Goal: Check status: Check status

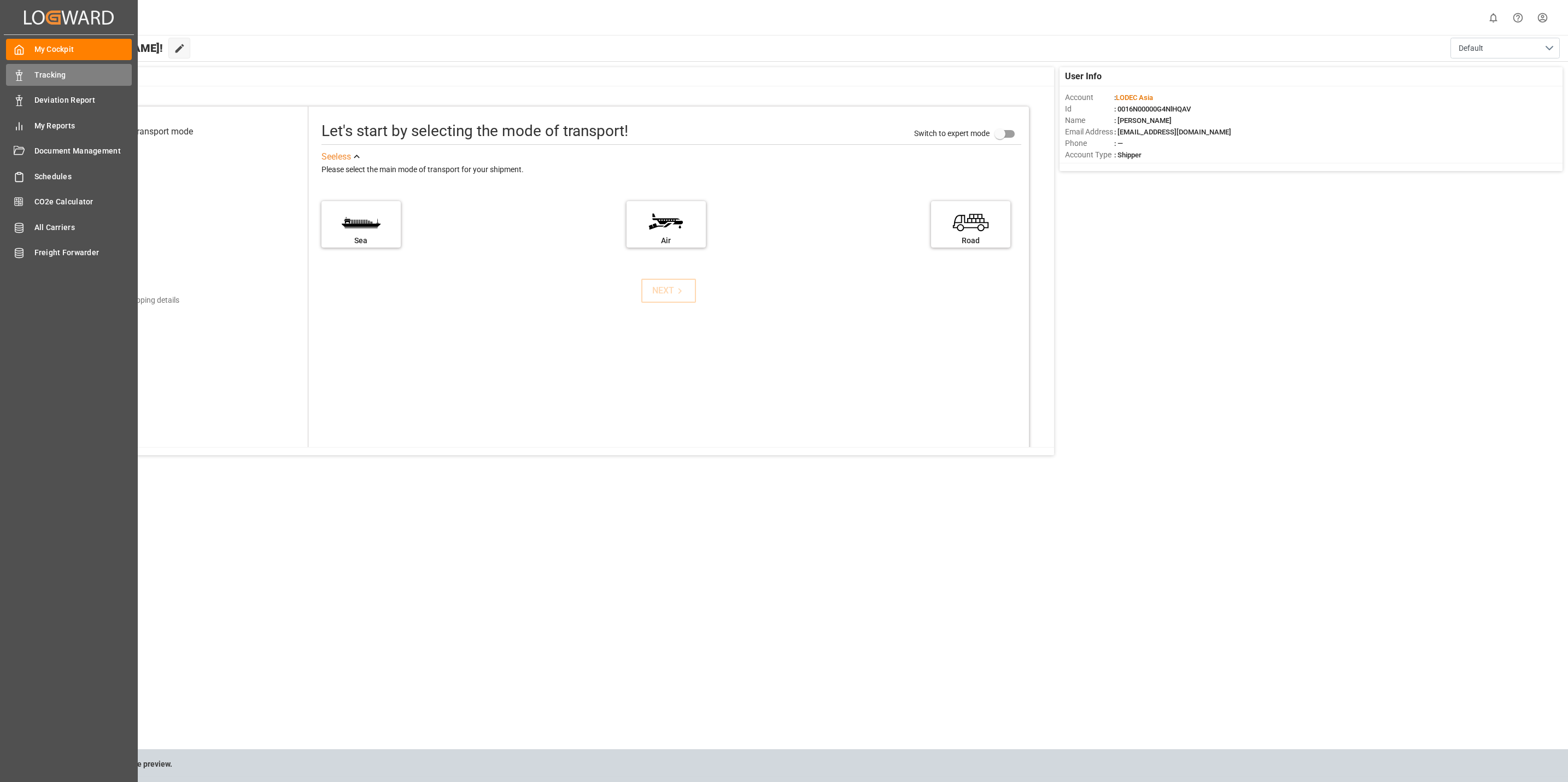
click at [17, 76] on icon at bounding box center [19, 76] width 11 height 11
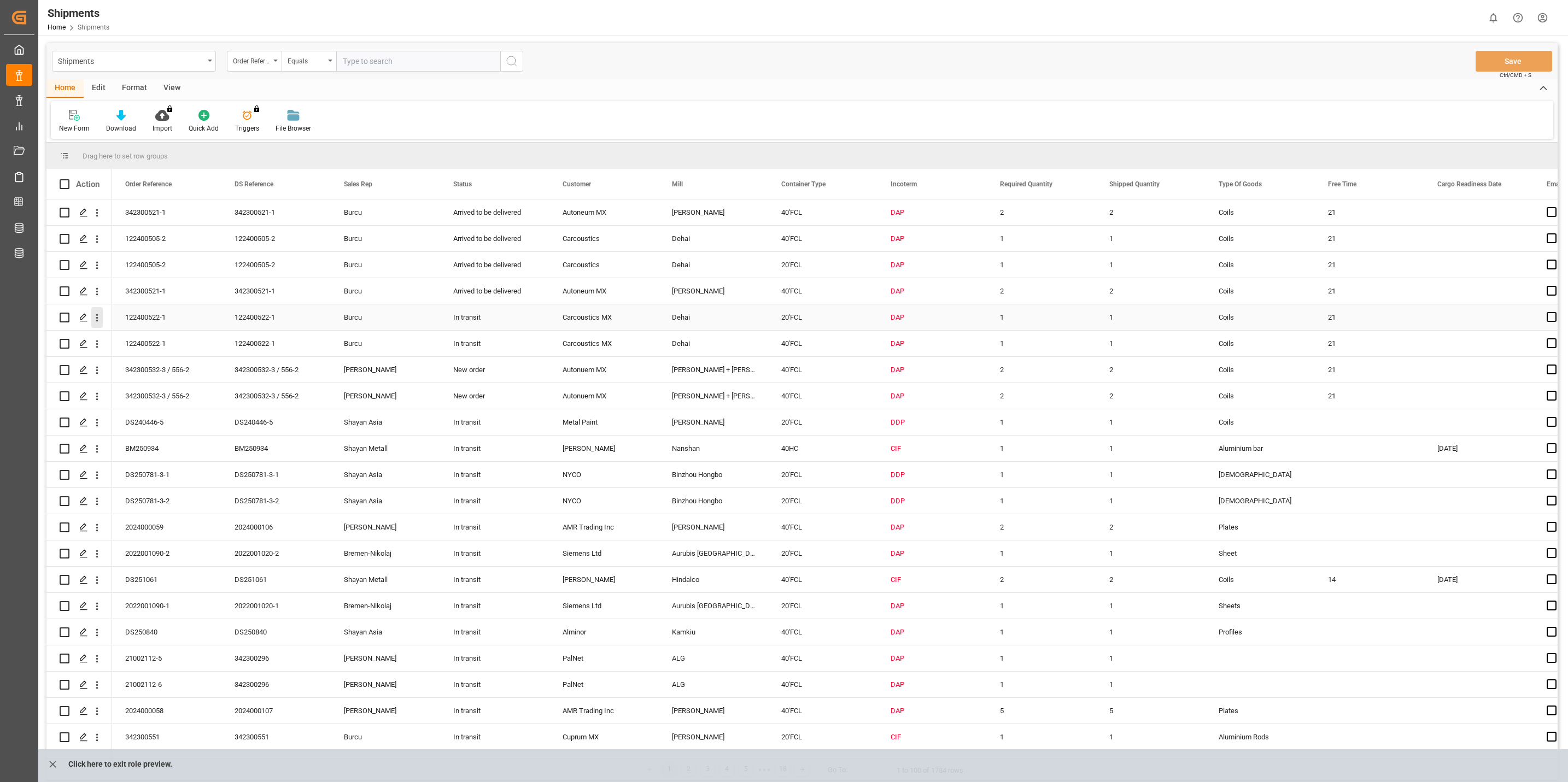
click at [99, 314] on icon "open menu" at bounding box center [97, 317] width 12 height 12
click at [140, 407] on span "Track Shipment" at bounding box center [168, 407] width 101 height 10
click at [102, 420] on icon "open menu" at bounding box center [97, 422] width 12 height 12
click at [138, 506] on div "Track Shipment" at bounding box center [159, 512] width 135 height 22
click at [97, 531] on icon "open menu" at bounding box center [97, 528] width 2 height 8
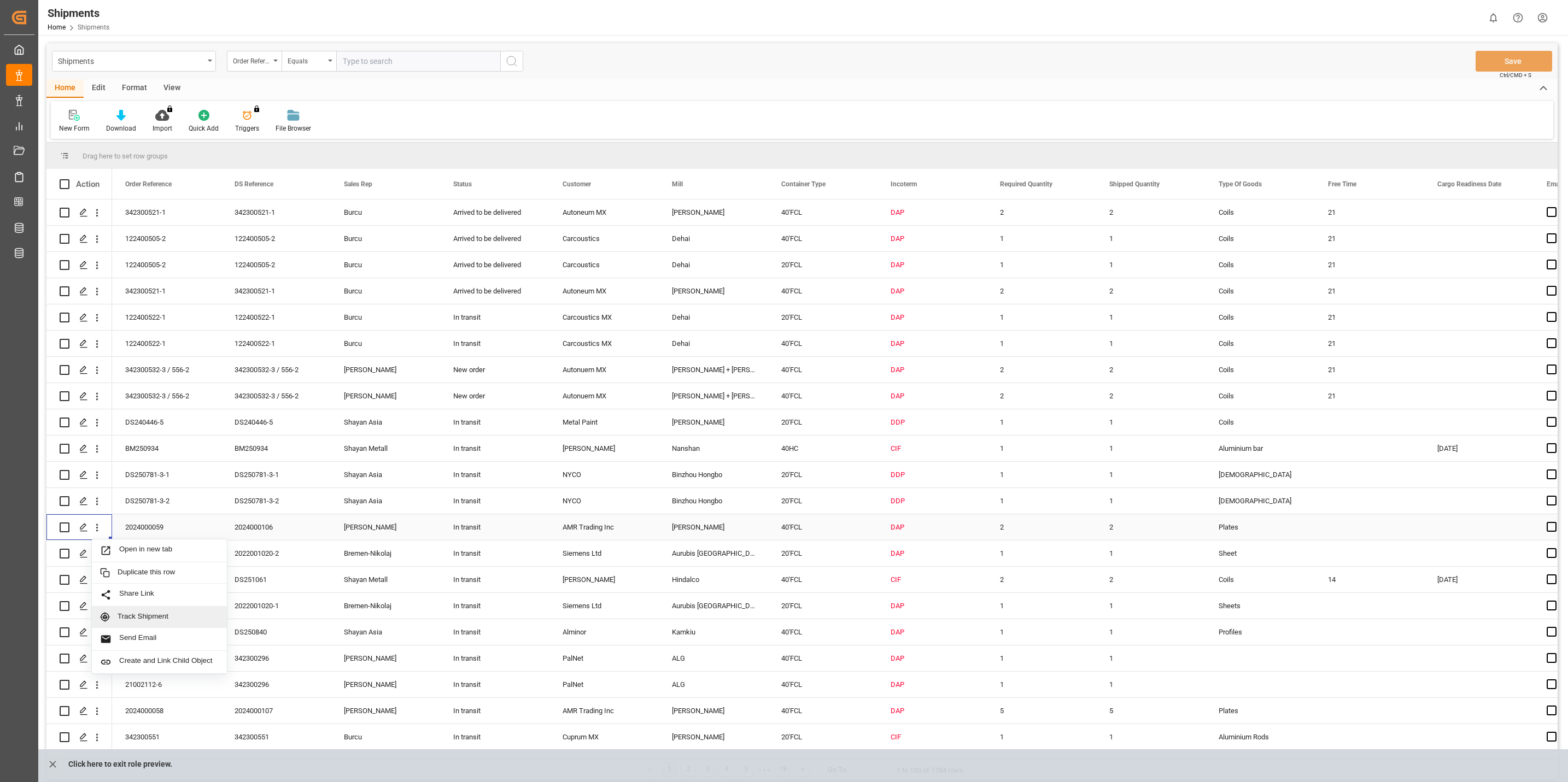
click at [141, 618] on span "Track Shipment" at bounding box center [168, 617] width 101 height 10
click at [101, 708] on icon "open menu" at bounding box center [97, 711] width 12 height 12
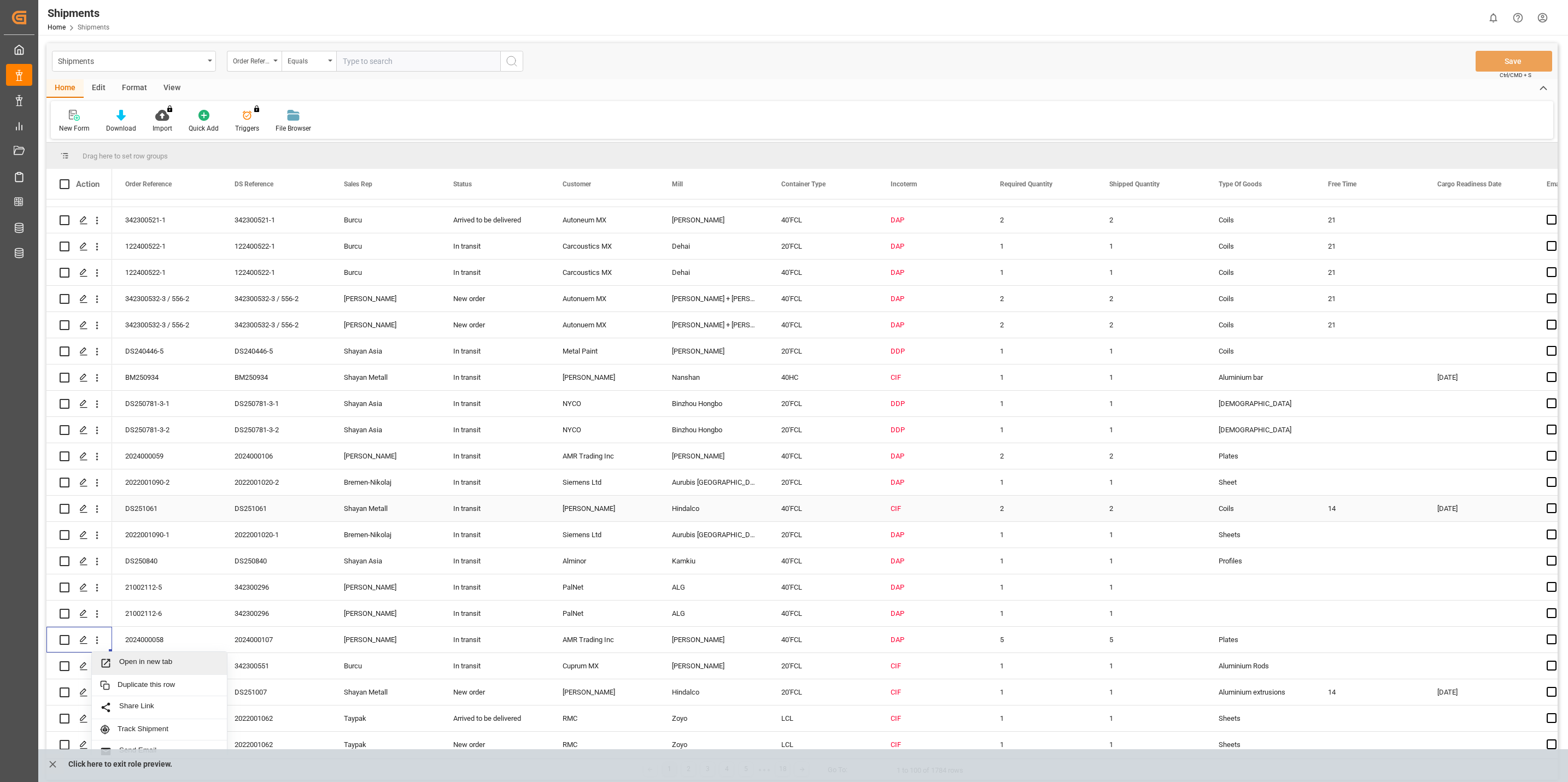
scroll to position [82, 0]
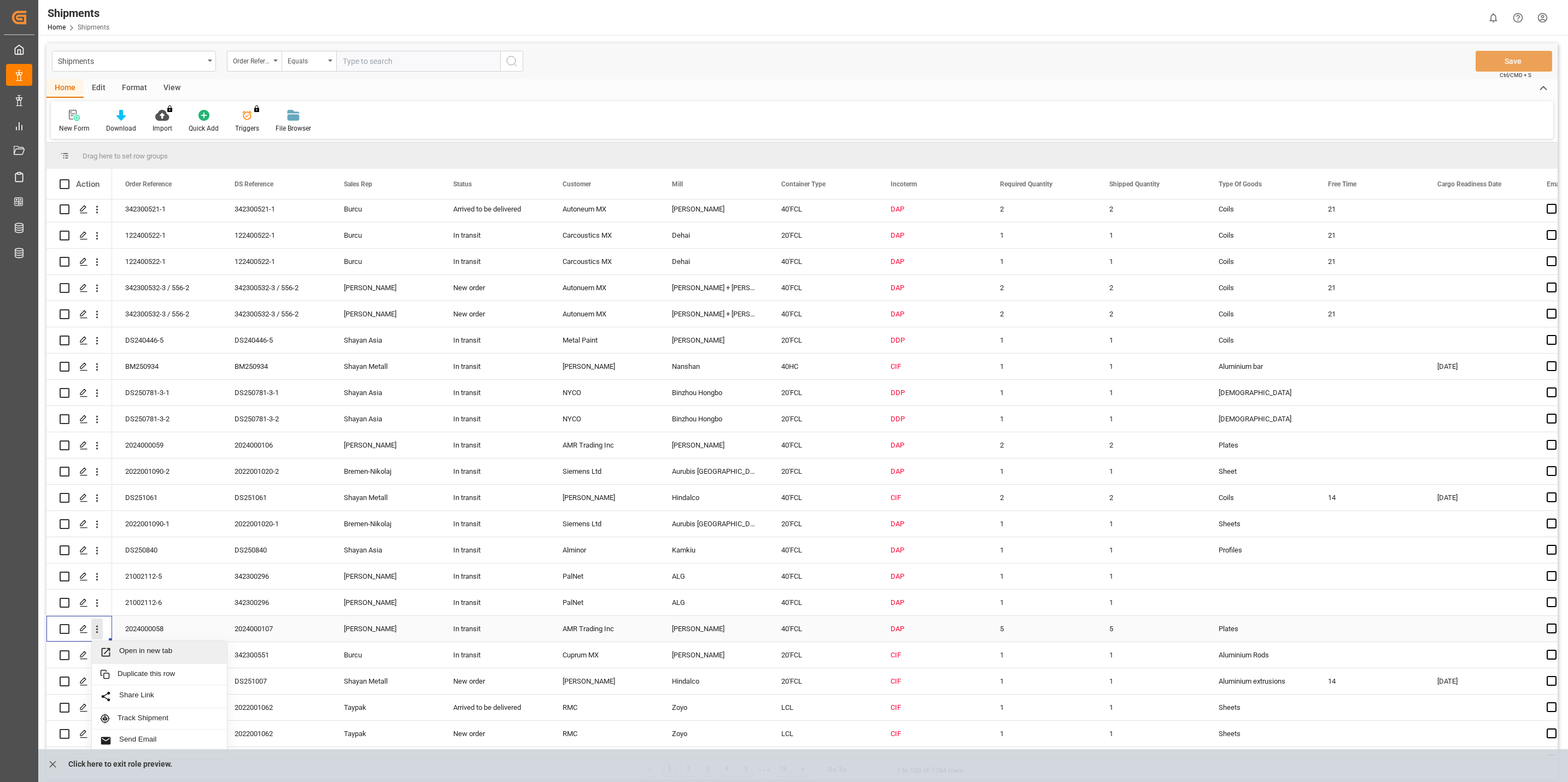
click at [99, 630] on icon "close menu" at bounding box center [97, 629] width 12 height 12
click at [99, 630] on icon "open menu" at bounding box center [97, 629] width 12 height 12
click at [171, 712] on div "Track Shipment" at bounding box center [159, 719] width 135 height 22
click at [101, 448] on icon "open menu" at bounding box center [97, 446] width 12 height 12
click at [145, 536] on span "Track Shipment" at bounding box center [168, 535] width 101 height 10
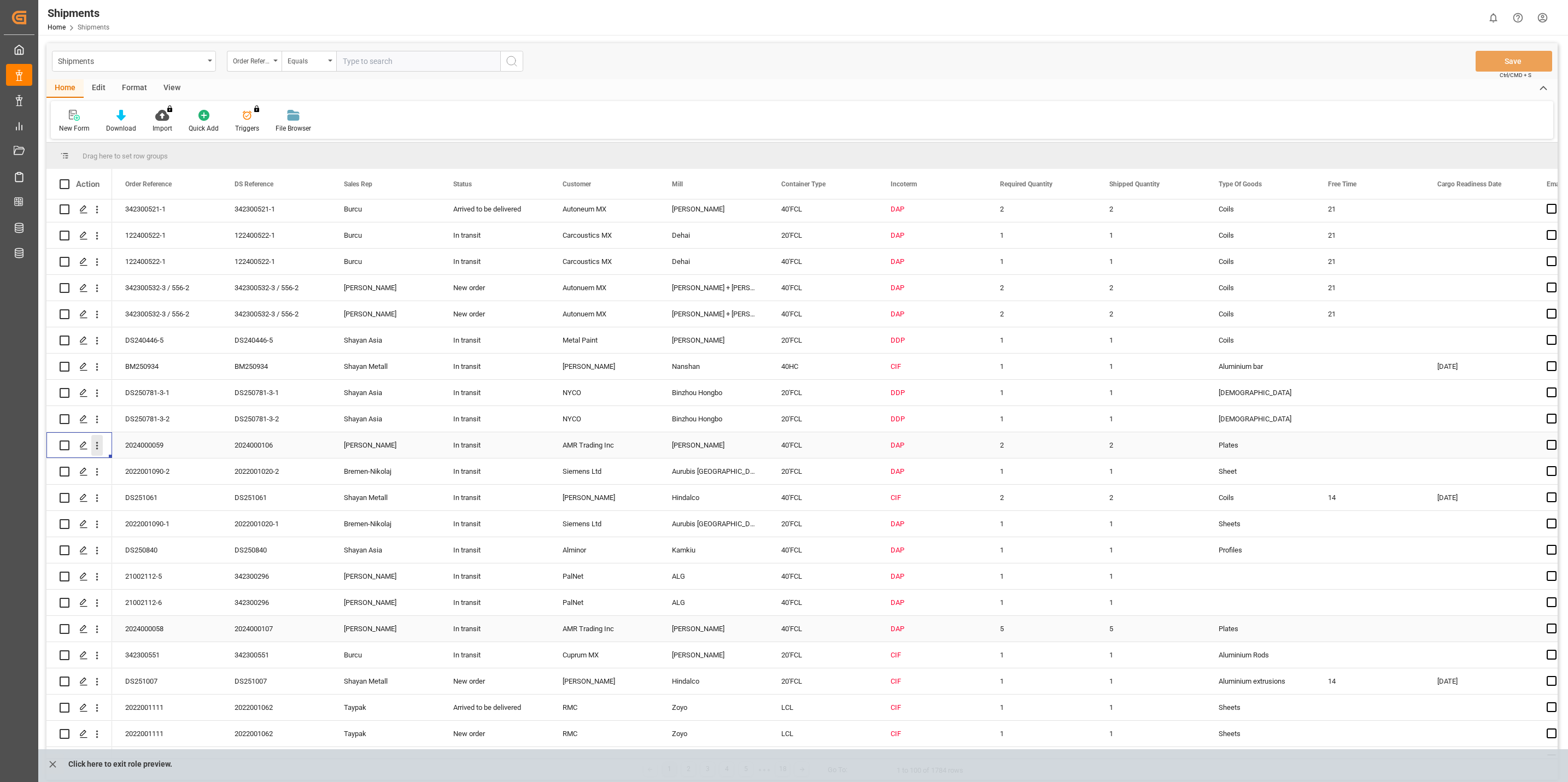
click at [97, 445] on icon "open menu" at bounding box center [97, 446] width 2 height 8
click at [140, 540] on span "Track Shipment" at bounding box center [168, 535] width 101 height 10
click at [97, 626] on icon "open menu" at bounding box center [97, 629] width 2 height 8
click at [158, 720] on span "Track Shipment" at bounding box center [168, 719] width 101 height 10
click at [97, 446] on icon "open menu" at bounding box center [97, 446] width 2 height 8
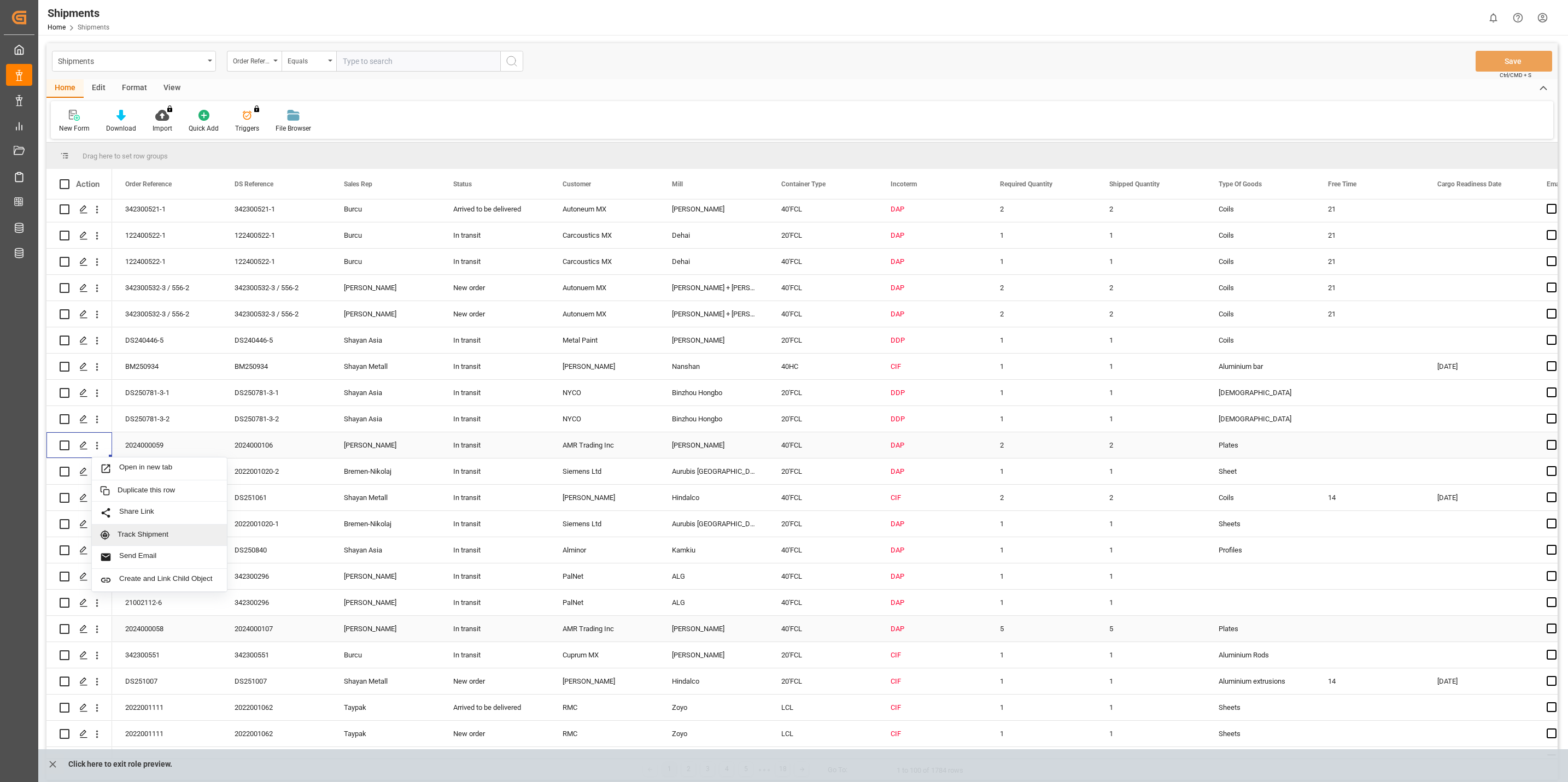
click at [133, 536] on span "Track Shipment" at bounding box center [168, 535] width 101 height 10
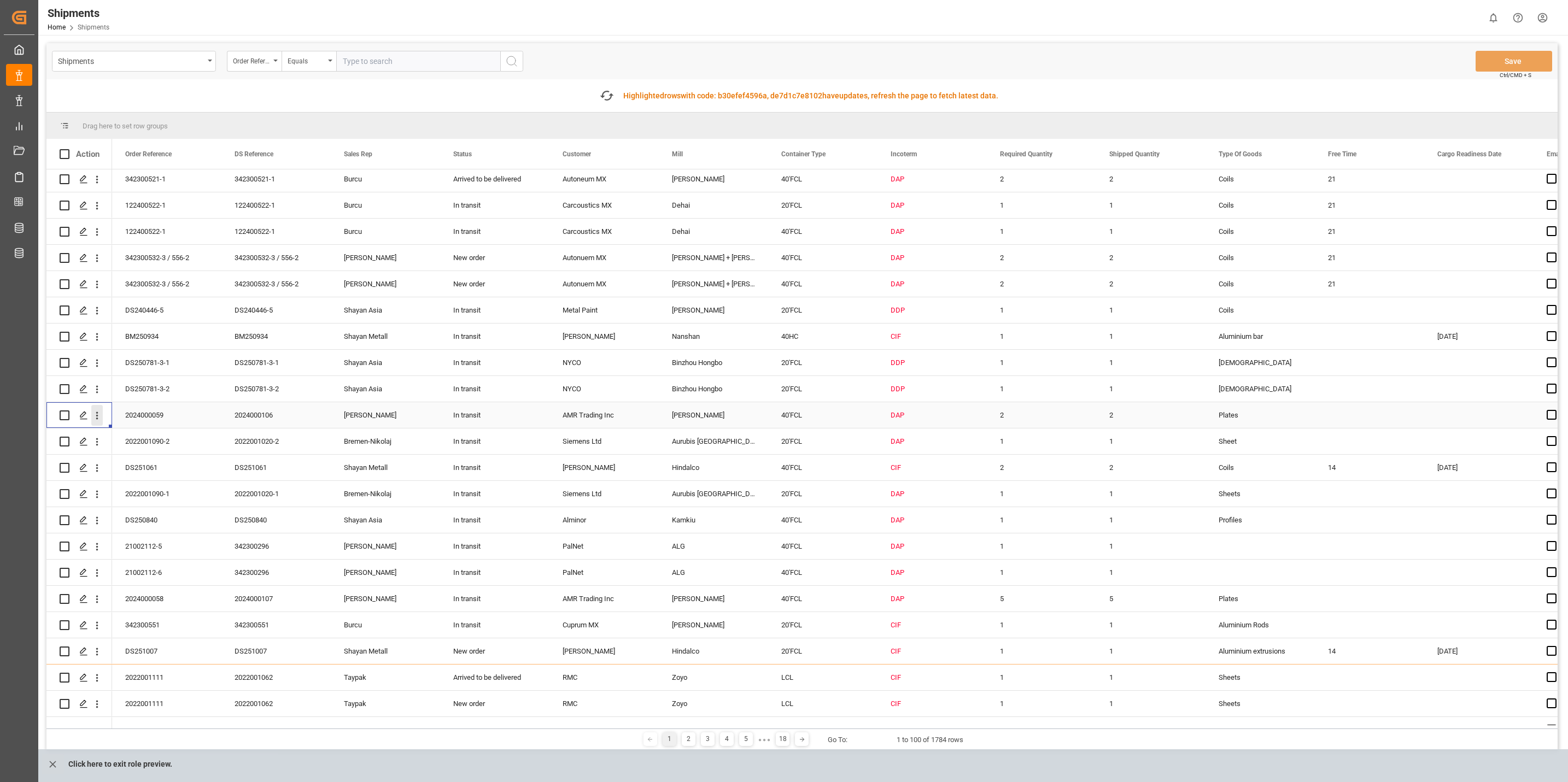
click at [101, 415] on icon "open menu" at bounding box center [97, 415] width 12 height 12
click at [145, 507] on span "Track Shipment" at bounding box center [168, 505] width 101 height 10
click at [102, 418] on icon "open menu" at bounding box center [97, 415] width 12 height 12
click at [148, 502] on span "Track Shipment" at bounding box center [168, 505] width 101 height 10
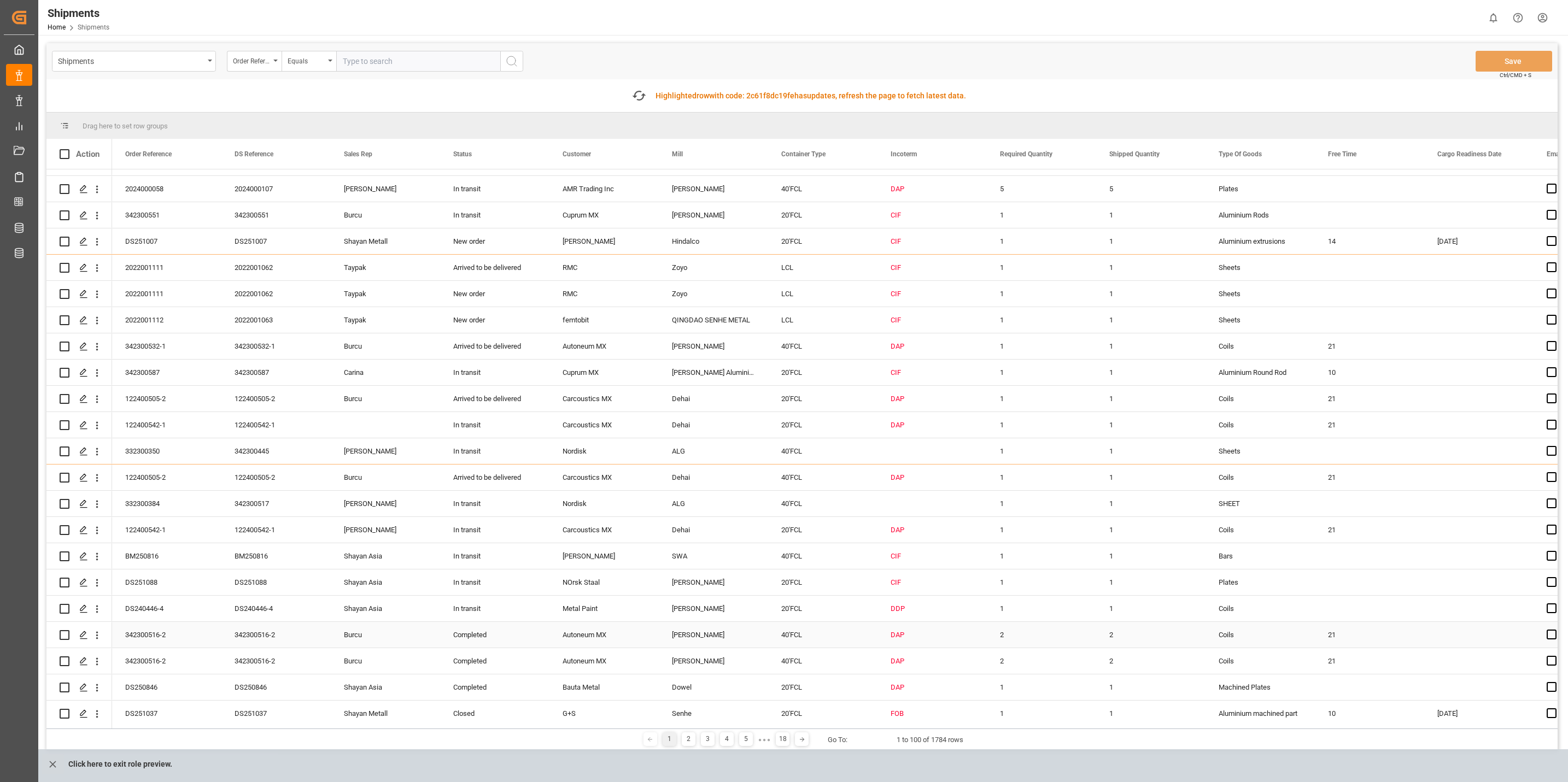
scroll to position [0, 0]
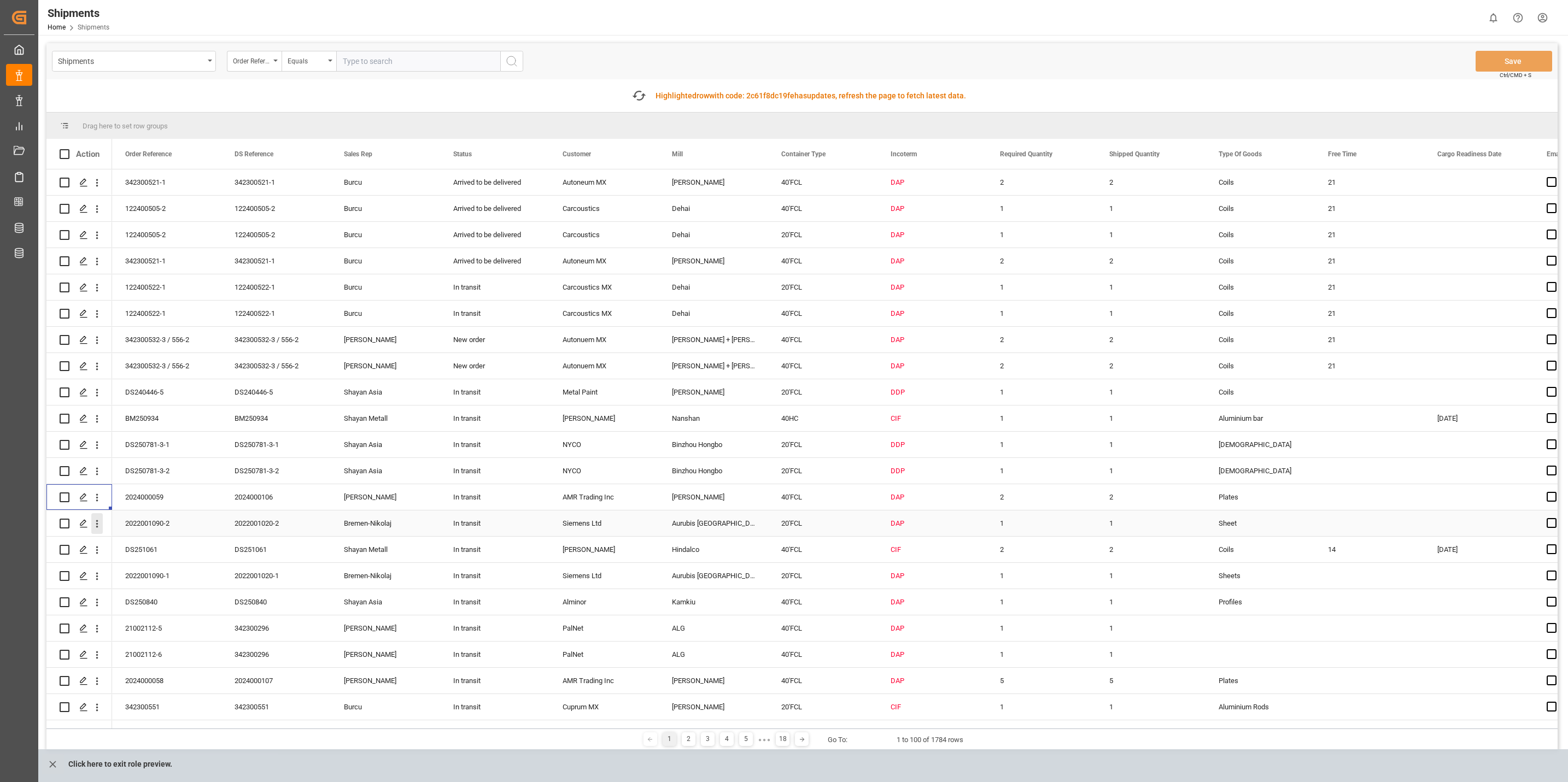
click at [99, 526] on icon "open menu" at bounding box center [97, 524] width 12 height 12
click at [147, 613] on span "Track Shipment" at bounding box center [168, 613] width 101 height 10
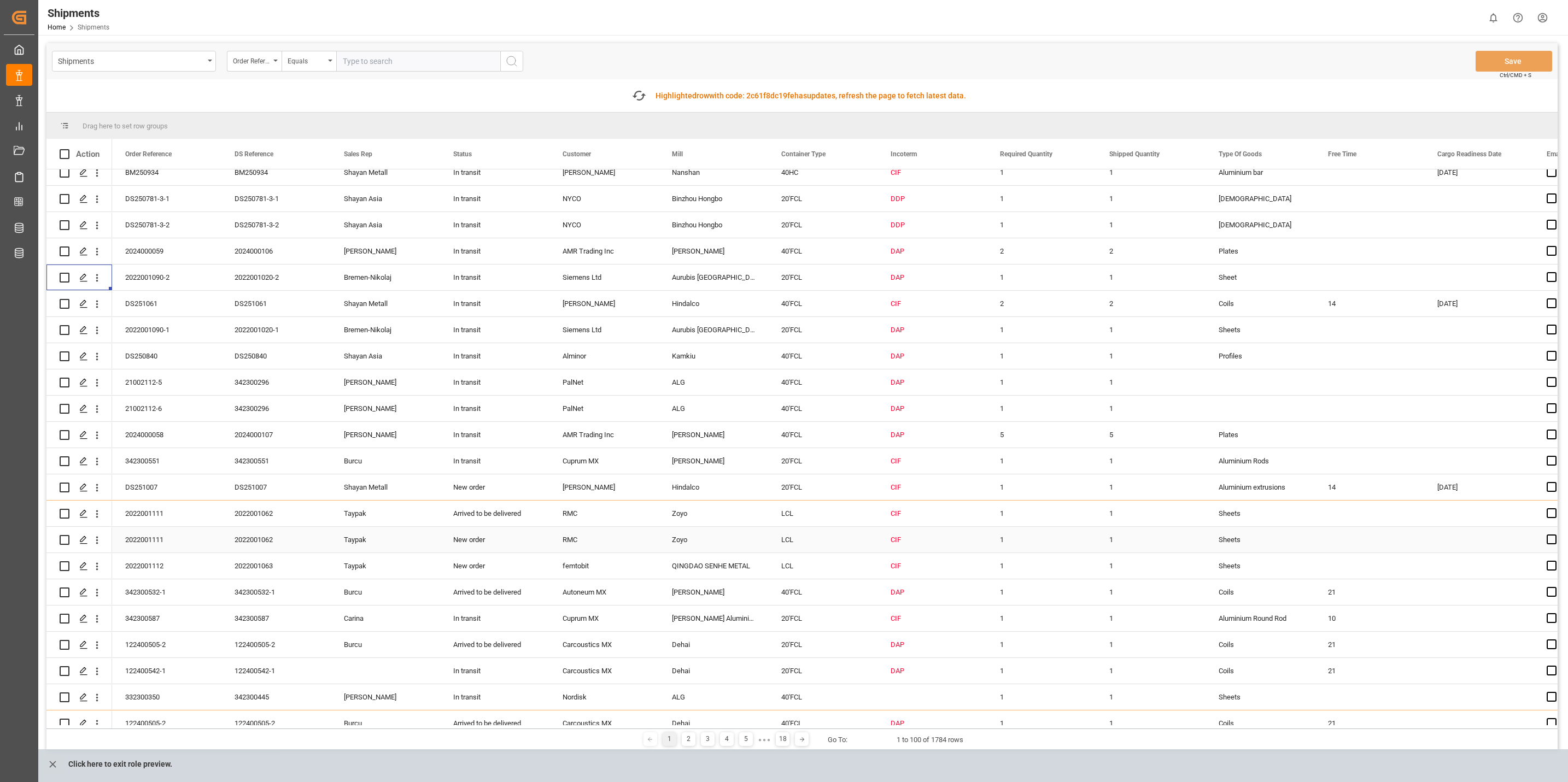
scroll to position [328, 0]
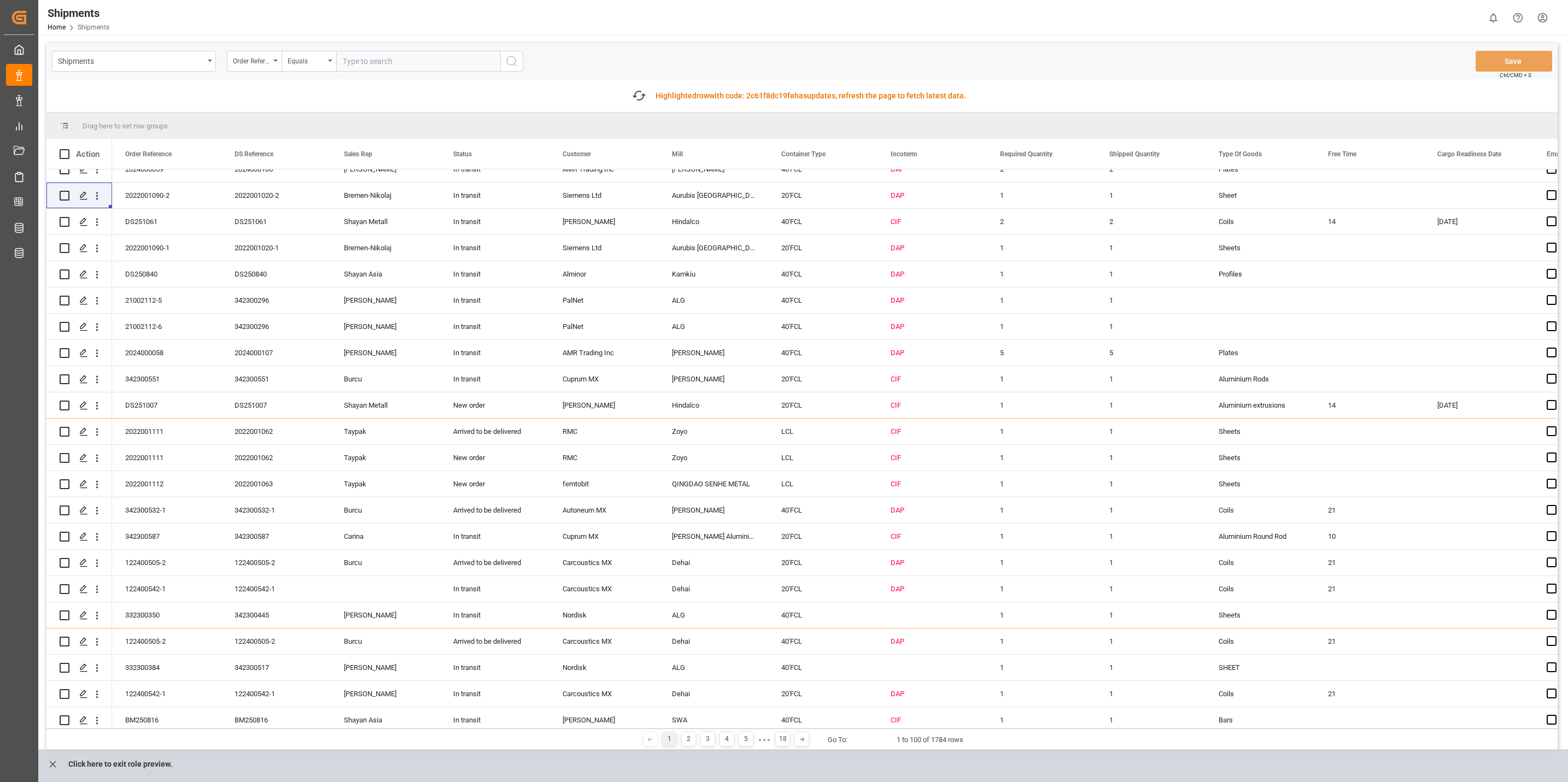
click at [1555, 317] on div "DAP" at bounding box center [802, 447] width 1511 height 556
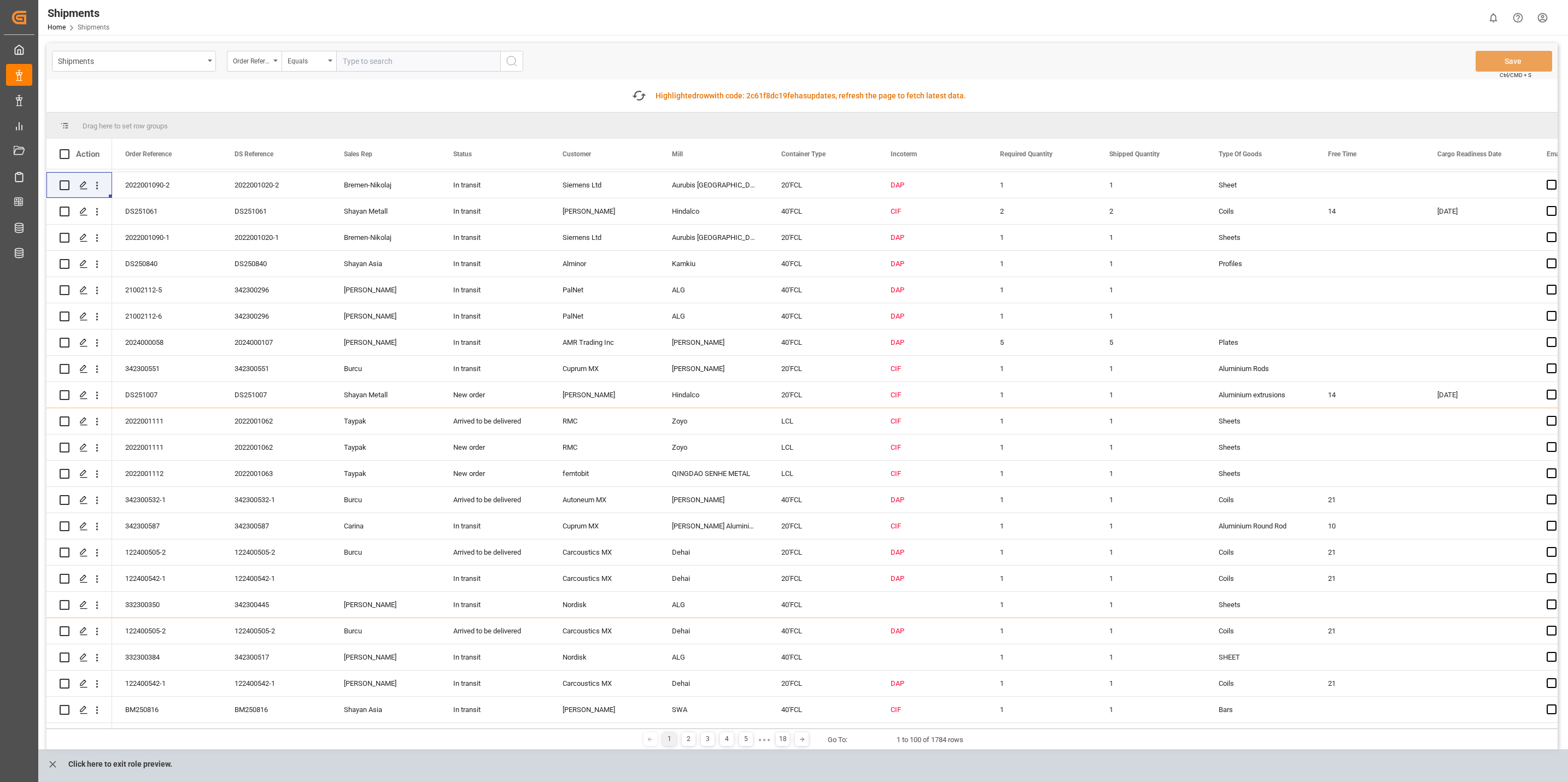
drag, startPoint x: 1557, startPoint y: 342, endPoint x: 1551, endPoint y: 349, distance: 9.2
click at [1552, 351] on div "DAP" at bounding box center [802, 447] width 1511 height 556
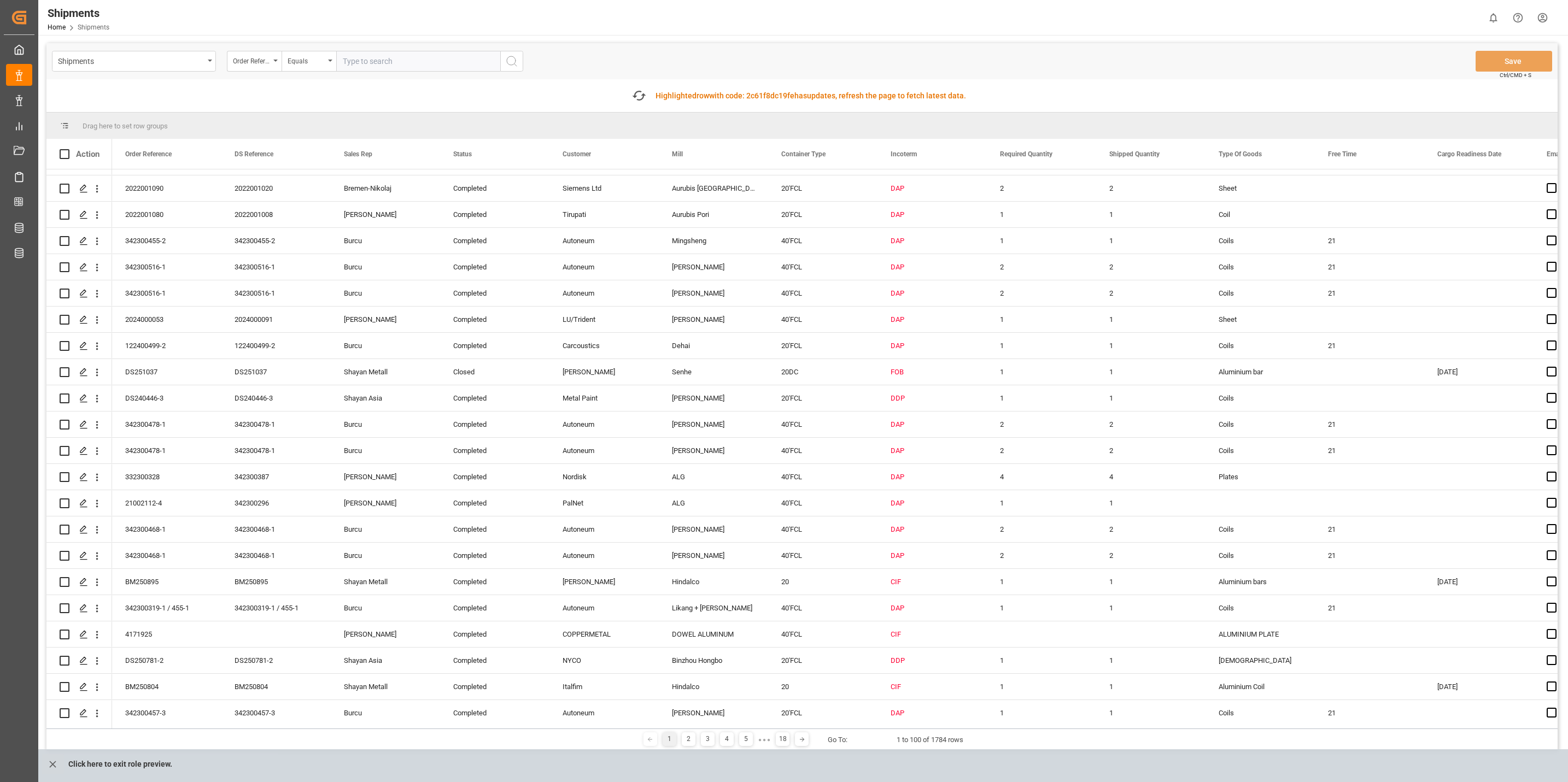
scroll to position [1179, 0]
click at [97, 178] on icon "open menu" at bounding box center [97, 184] width 12 height 12
click at [153, 264] on div "Track Shipment" at bounding box center [159, 274] width 135 height 22
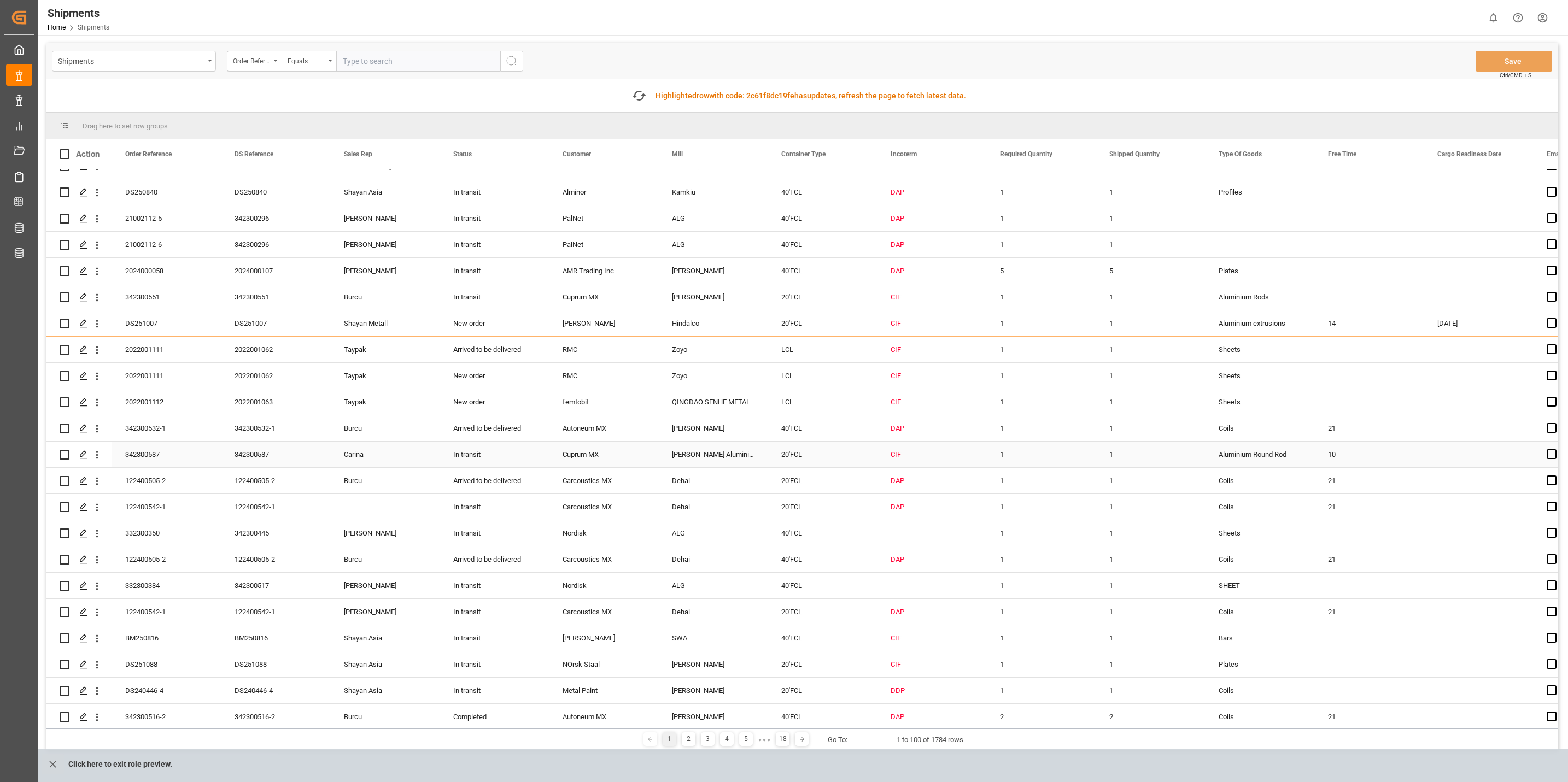
scroll to position [278, 0]
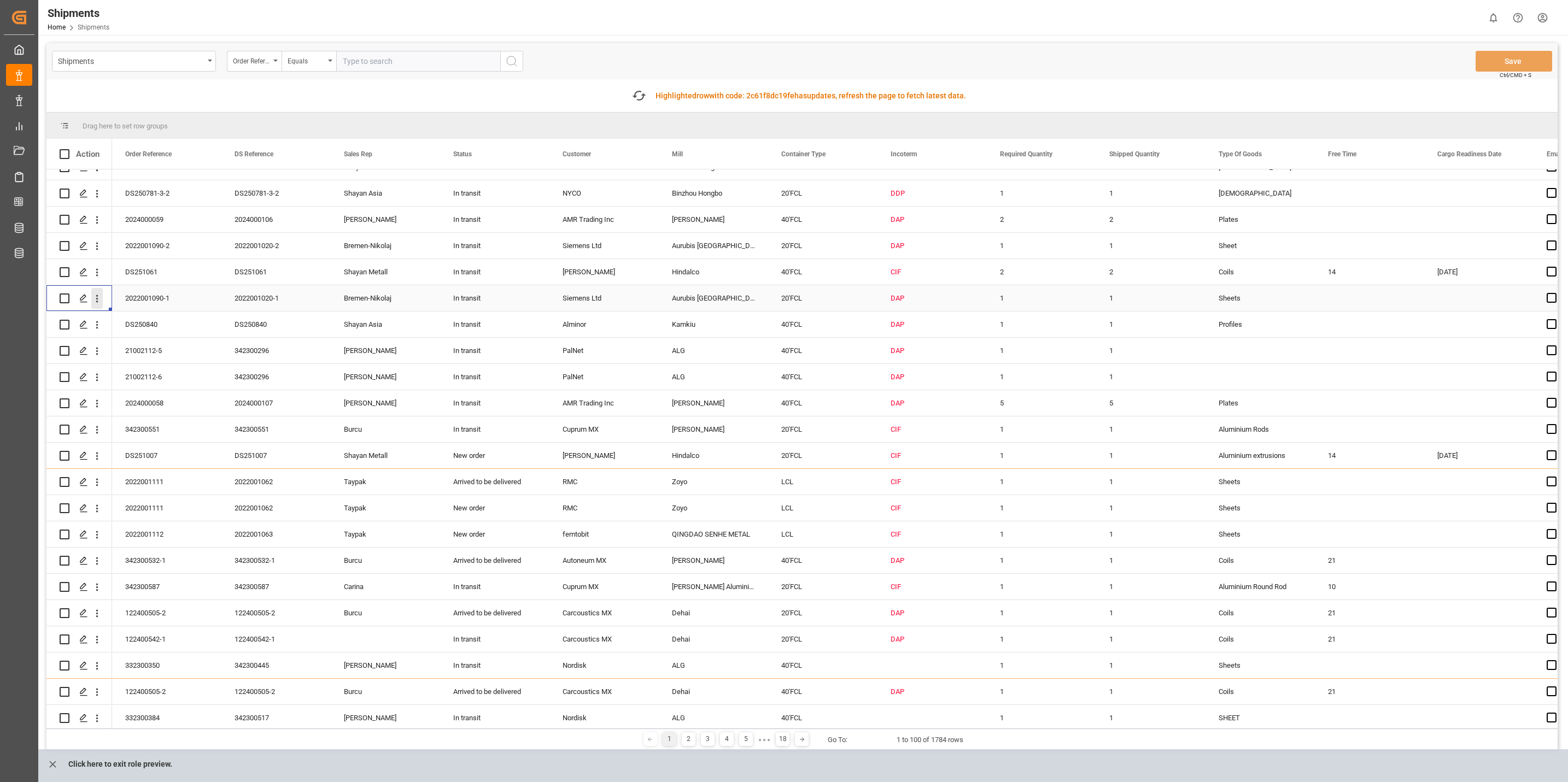
click at [99, 299] on icon "open menu" at bounding box center [97, 299] width 12 height 12
click at [155, 388] on span "Track Shipment" at bounding box center [168, 388] width 101 height 10
